Goal: Information Seeking & Learning: Learn about a topic

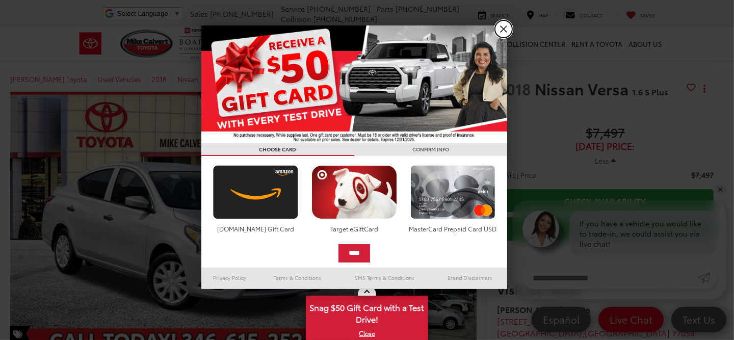
click at [505, 30] on link "X" at bounding box center [503, 28] width 17 height 17
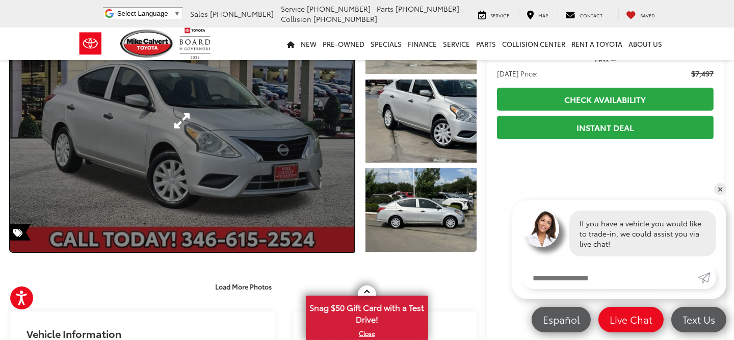
click at [238, 155] on link "Expand Photo 0" at bounding box center [182, 120] width 344 height 261
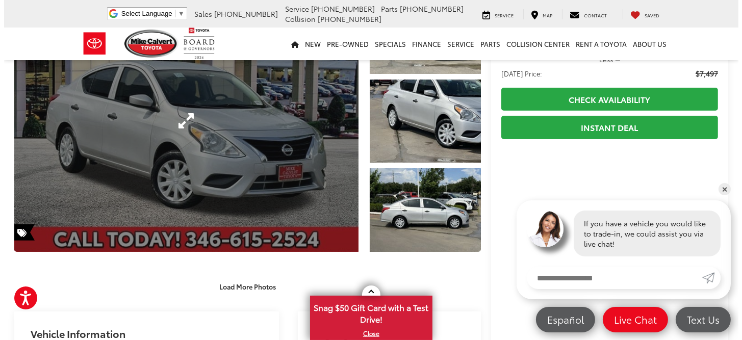
scroll to position [106, 0]
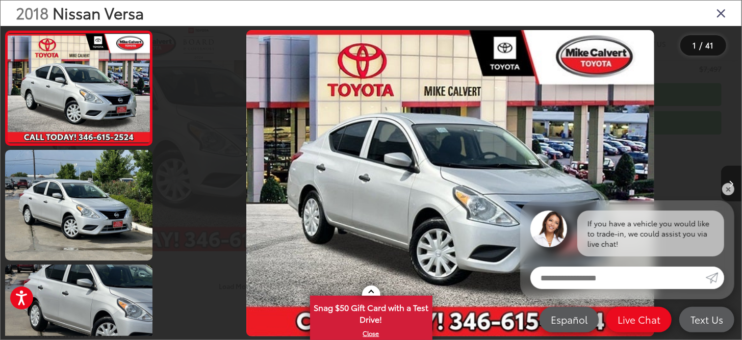
click at [731, 181] on icon "Next image" at bounding box center [731, 183] width 5 height 7
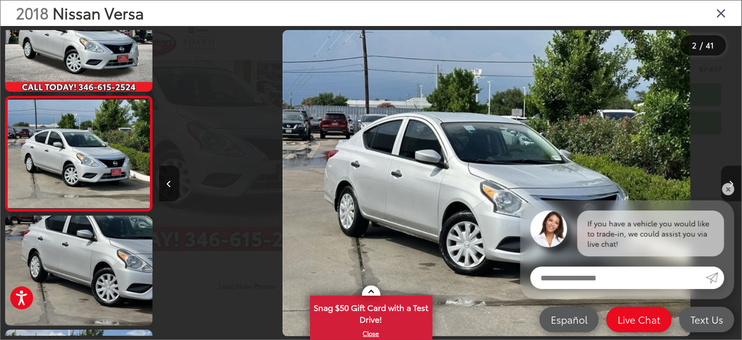
scroll to position [0, 583]
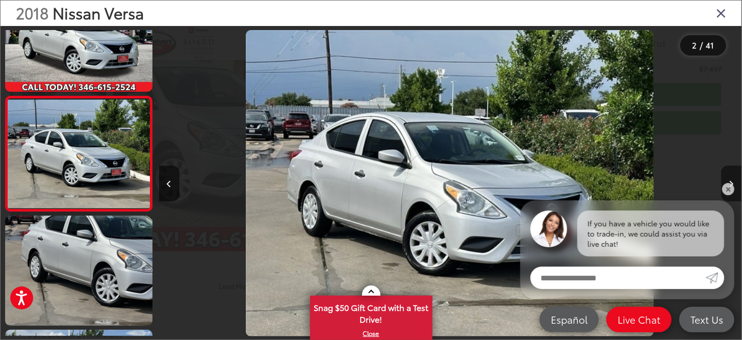
click at [731, 181] on icon "Next image" at bounding box center [731, 183] width 5 height 7
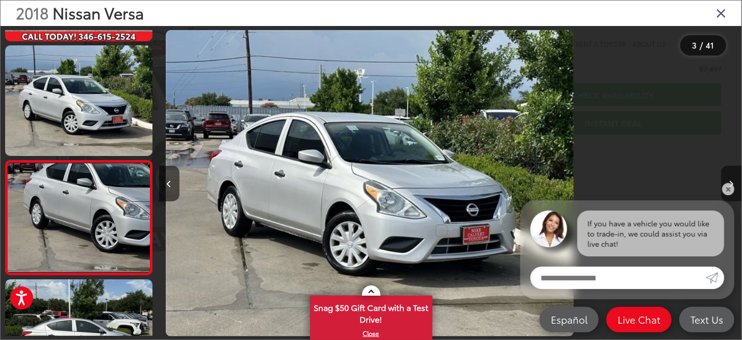
scroll to position [163, 0]
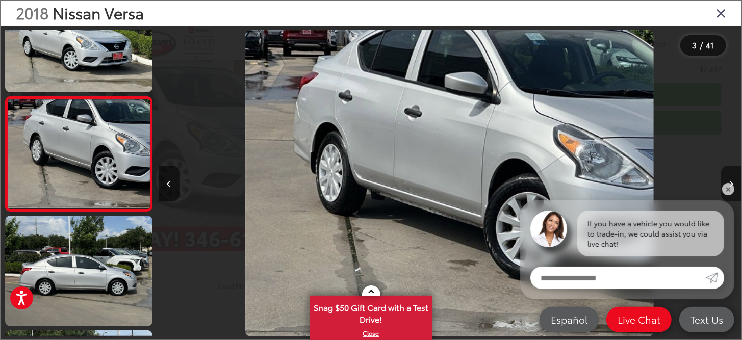
click at [731, 181] on icon "Next image" at bounding box center [731, 183] width 5 height 7
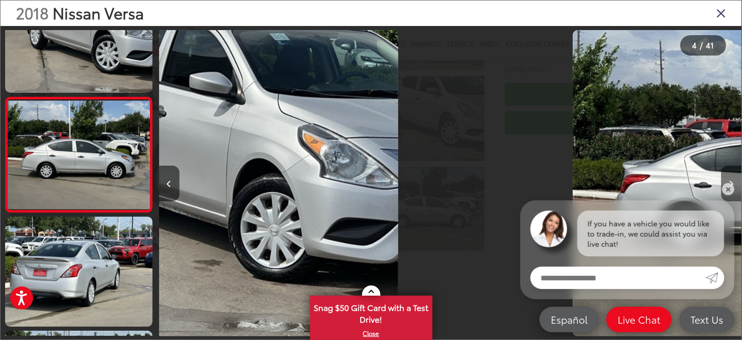
scroll to position [278, 0]
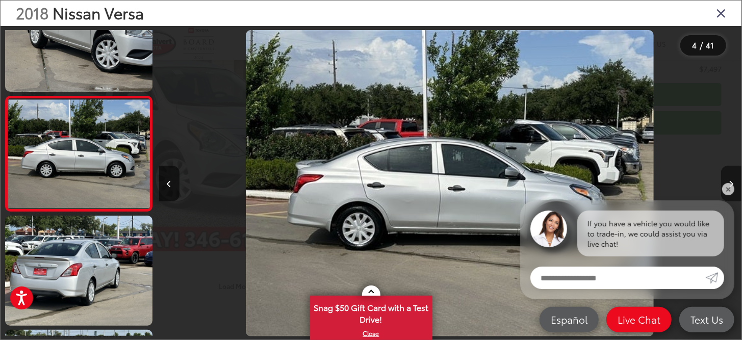
click at [731, 181] on icon "Next image" at bounding box center [731, 183] width 5 height 7
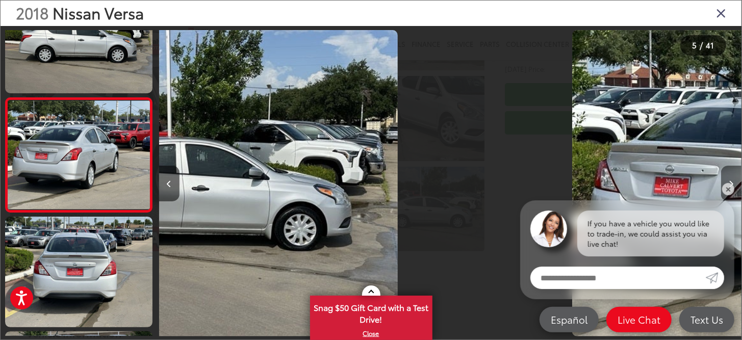
scroll to position [392, 0]
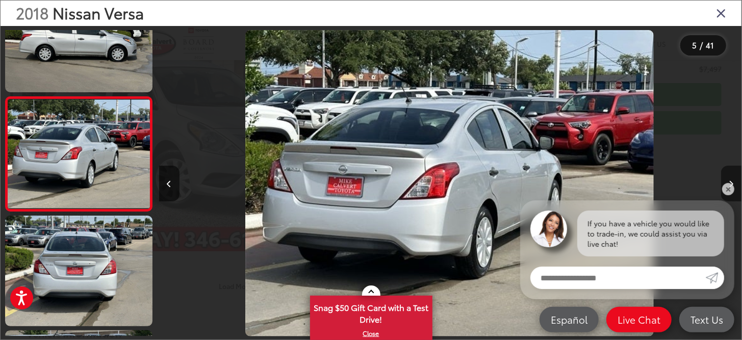
click at [731, 181] on icon "Next image" at bounding box center [731, 183] width 5 height 7
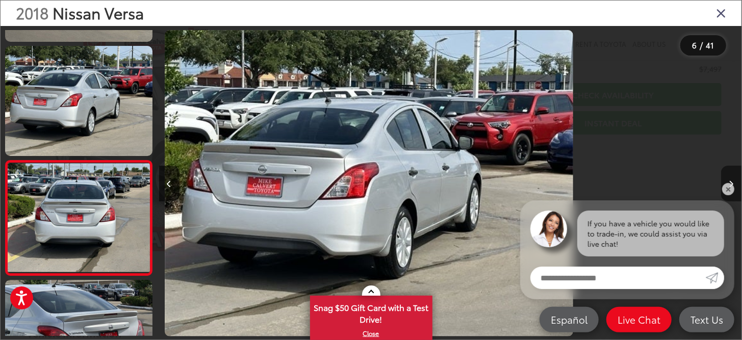
scroll to position [507, 0]
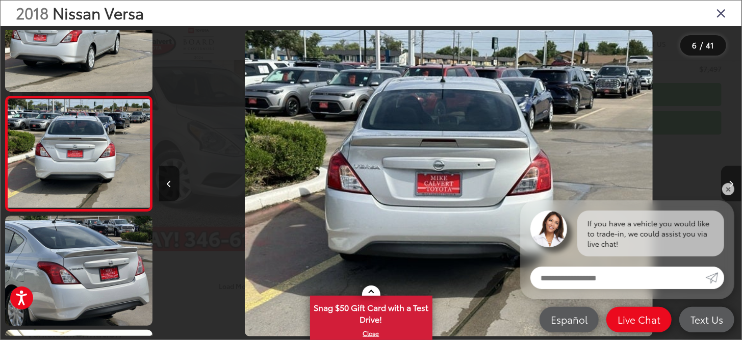
click at [731, 181] on icon "Next image" at bounding box center [731, 183] width 5 height 7
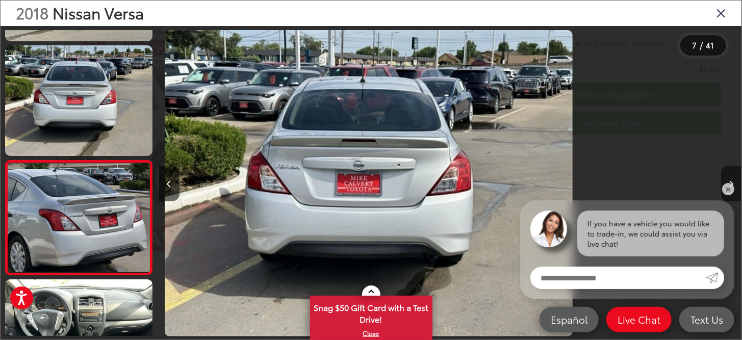
scroll to position [621, 0]
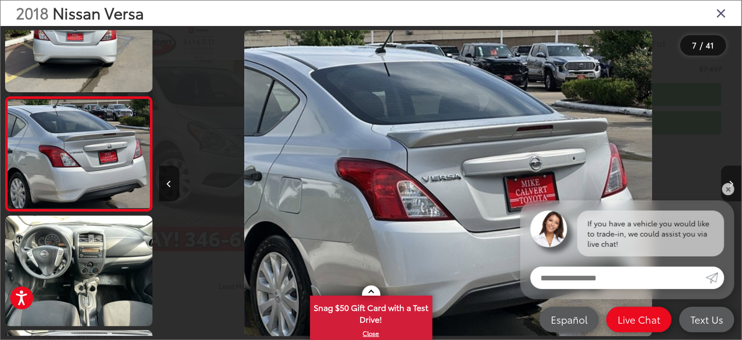
click at [731, 181] on icon "Next image" at bounding box center [731, 183] width 5 height 7
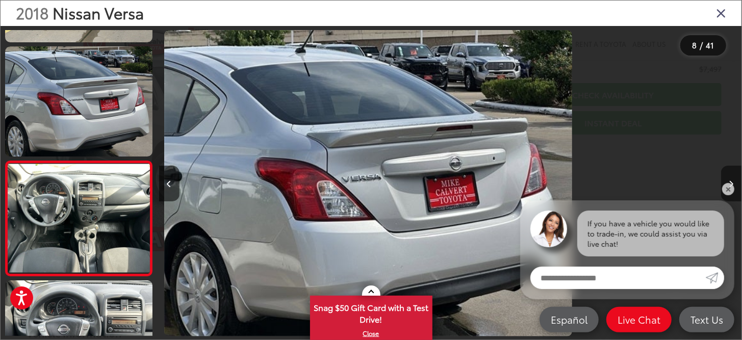
scroll to position [735, 0]
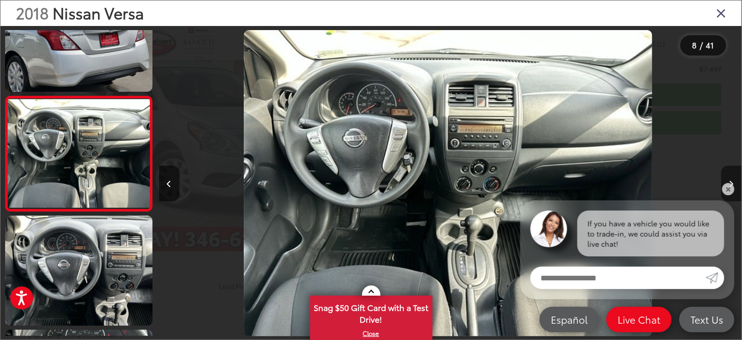
click at [731, 181] on icon "Next image" at bounding box center [731, 183] width 5 height 7
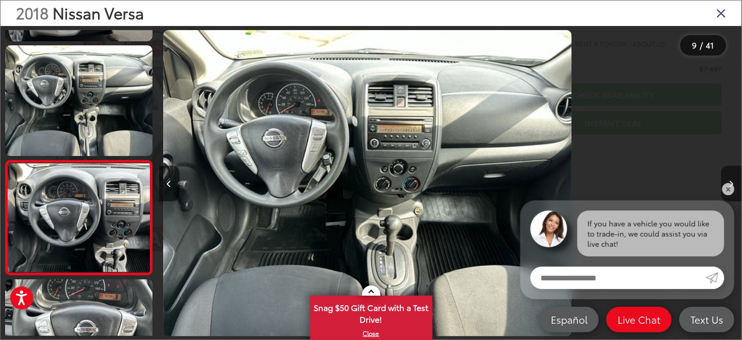
scroll to position [850, 0]
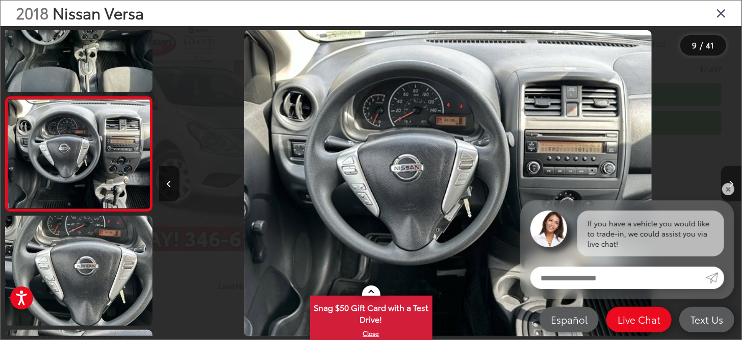
click at [731, 181] on icon "Next image" at bounding box center [731, 183] width 5 height 7
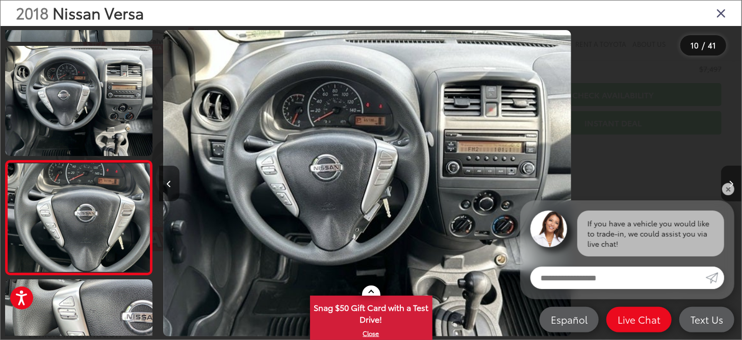
scroll to position [964, 0]
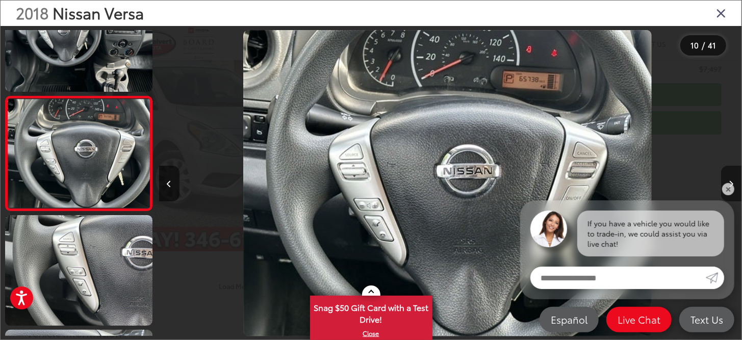
click at [731, 181] on icon "Next image" at bounding box center [731, 183] width 5 height 7
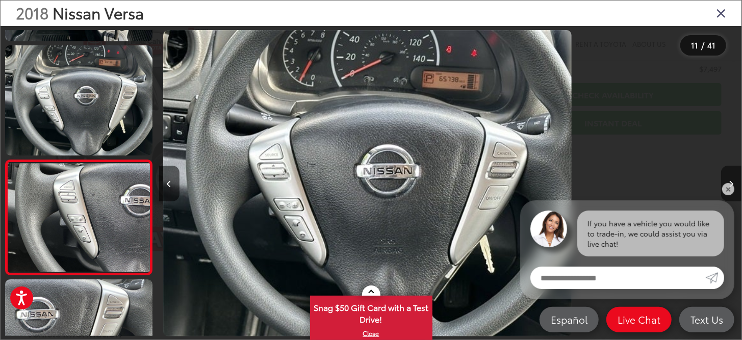
scroll to position [1079, 0]
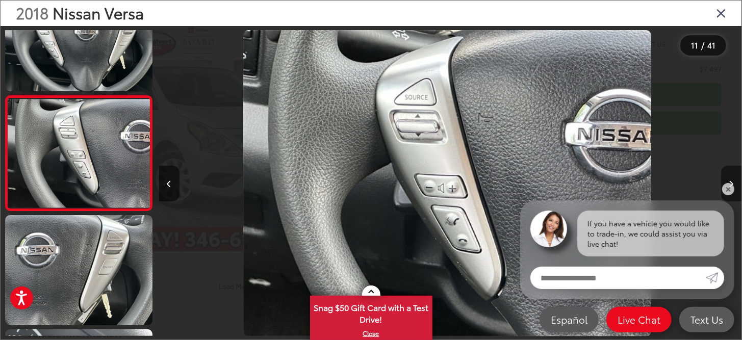
click at [731, 181] on icon "Next image" at bounding box center [731, 183] width 5 height 7
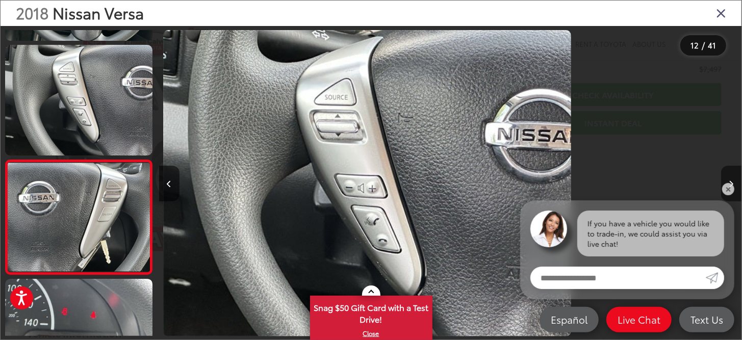
scroll to position [0, 0]
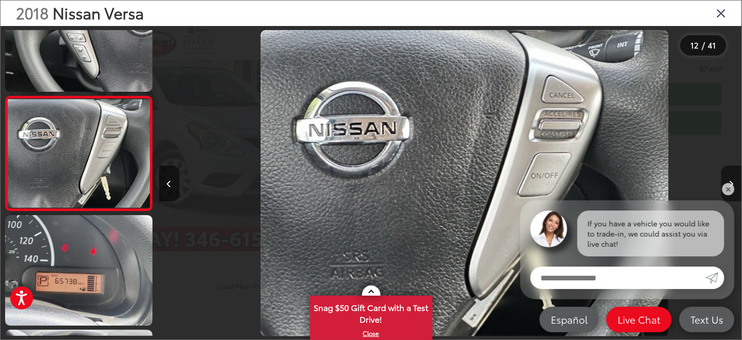
click at [731, 181] on icon "Next image" at bounding box center [731, 183] width 5 height 7
